Goal: Communication & Community: Share content

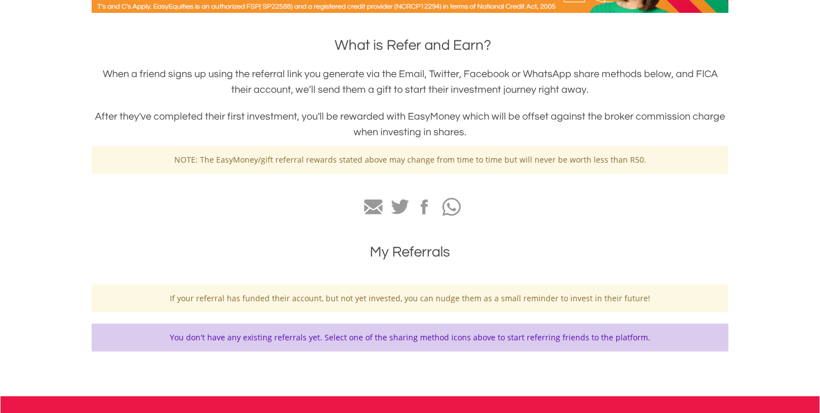
scroll to position [221, 0]
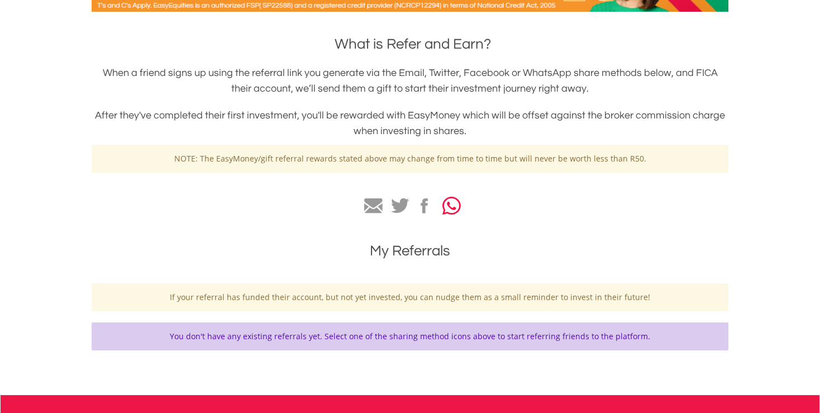
click at [453, 199] on icon "button" at bounding box center [452, 206] width 18 height 21
click at [377, 206] on icon at bounding box center [373, 206] width 18 height 16
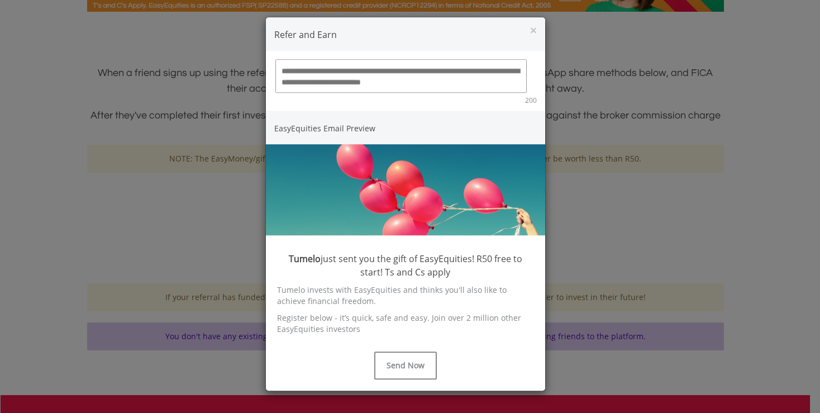
click at [344, 74] on textarea at bounding box center [400, 76] width 251 height 34
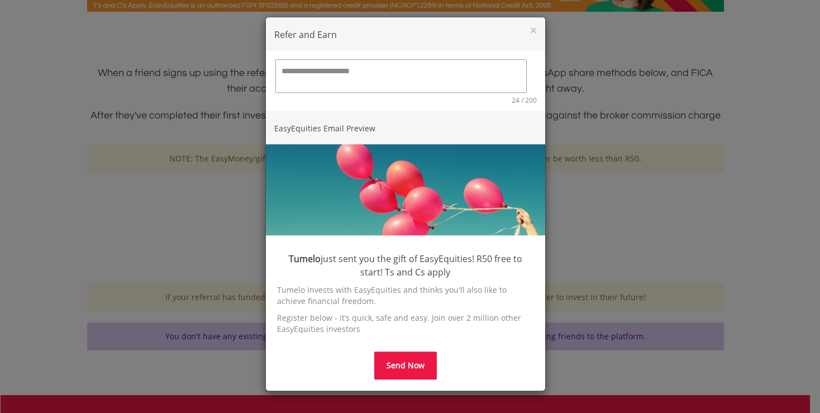
click at [407, 356] on button "Send Now" at bounding box center [405, 365] width 63 height 28
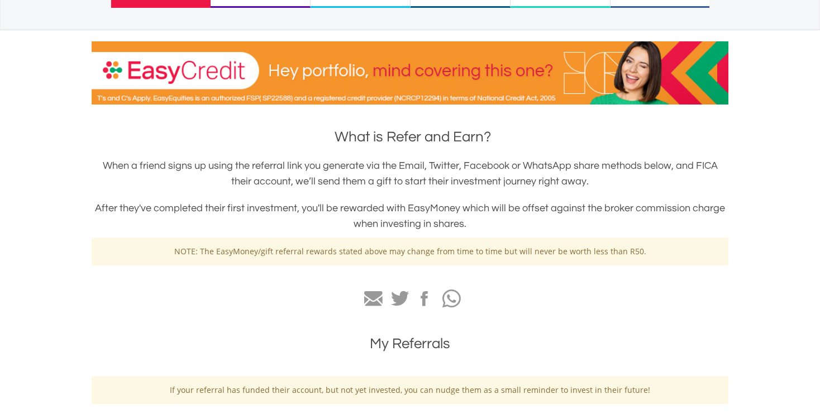
scroll to position [135, 0]
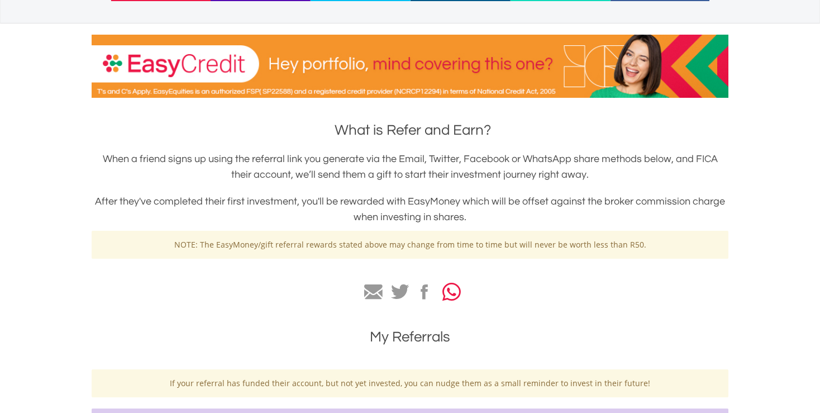
click at [457, 293] on icon "button" at bounding box center [452, 292] width 18 height 21
click at [372, 292] on icon at bounding box center [373, 292] width 18 height 16
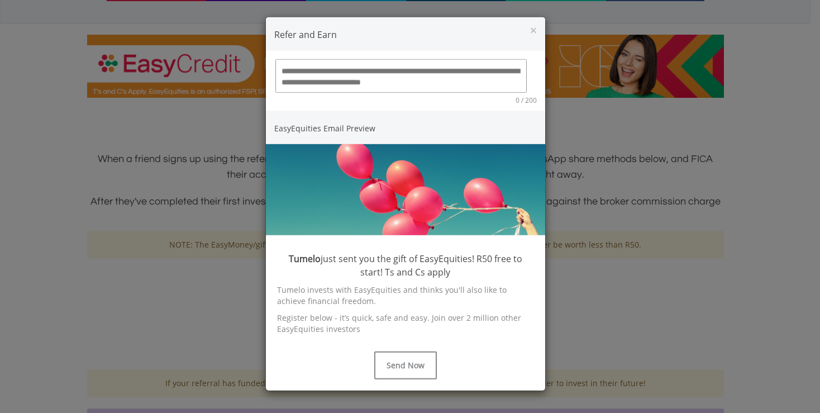
click at [349, 79] on textarea at bounding box center [400, 76] width 251 height 34
paste textarea "**********"
type textarea "**********"
click at [417, 145] on img at bounding box center [405, 189] width 279 height 91
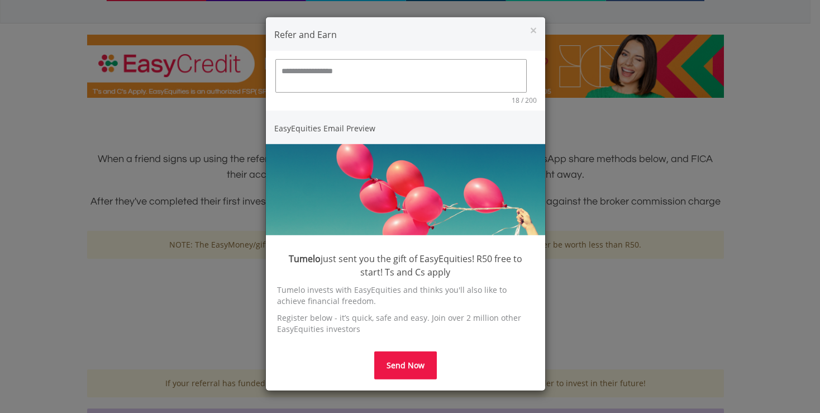
click at [409, 371] on button "Send Now" at bounding box center [405, 365] width 63 height 28
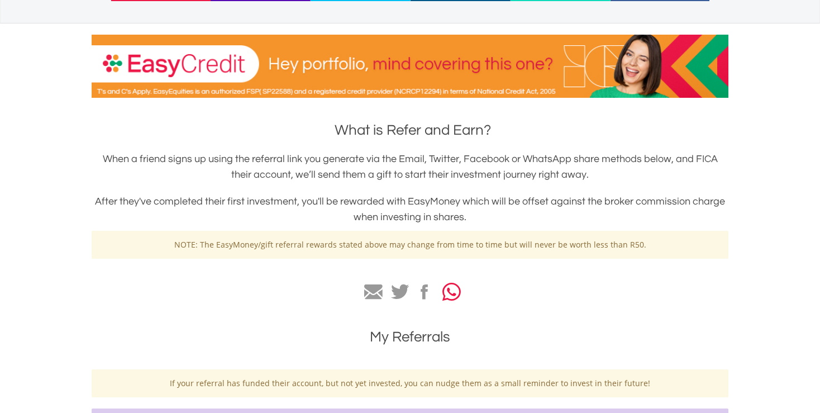
click at [448, 291] on icon "button" at bounding box center [452, 292] width 18 height 21
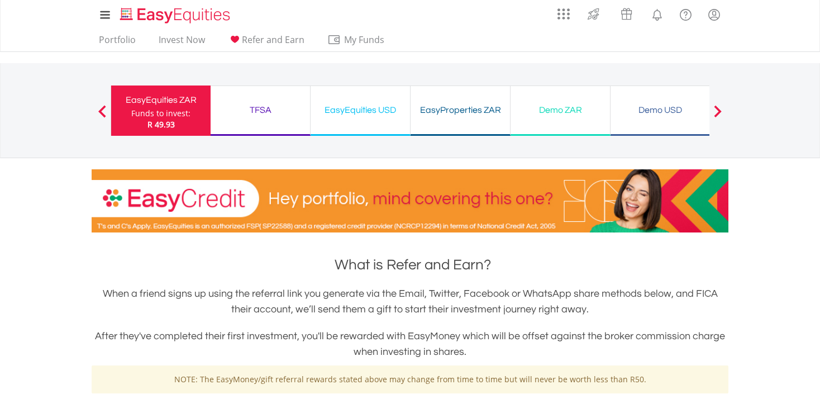
scroll to position [0, 0]
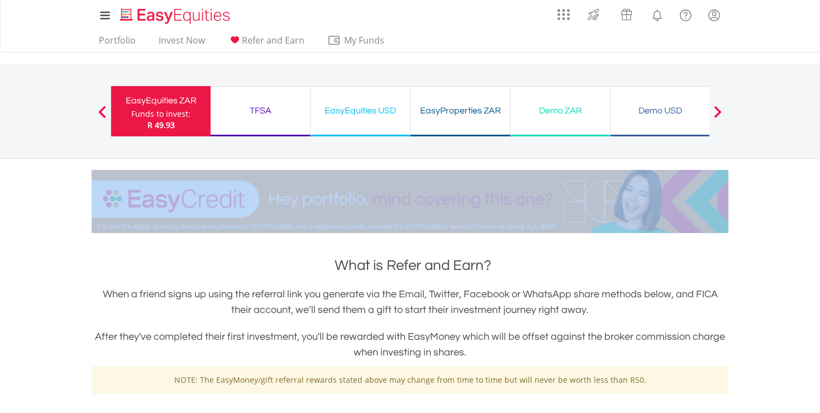
drag, startPoint x: 819, startPoint y: 79, endPoint x: 829, endPoint y: 209, distance: 130.6
click at [820, 210] on body "My Investments Invest Now New Listings Sell My Recurring Investments Pending Or…" at bounding box center [410, 393] width 820 height 787
click at [758, 228] on div "My Investments Invest Now New Listings Sell My Recurring Investments Pending Or…" at bounding box center [410, 116] width 820 height 233
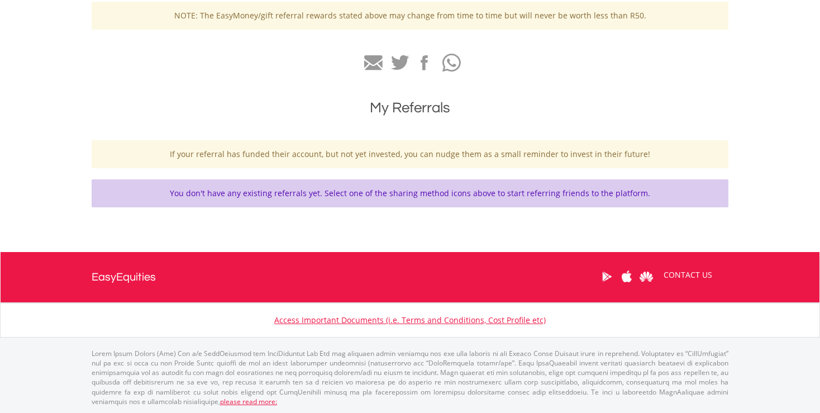
scroll to position [203, 0]
